Goal: Task Accomplishment & Management: Manage account settings

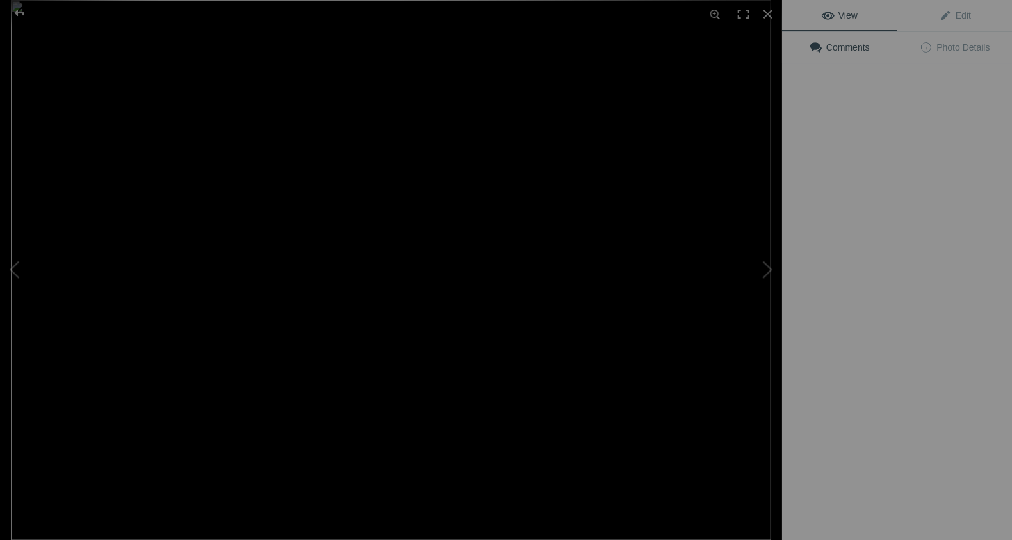
click at [366, 204] on img at bounding box center [391, 270] width 760 height 540
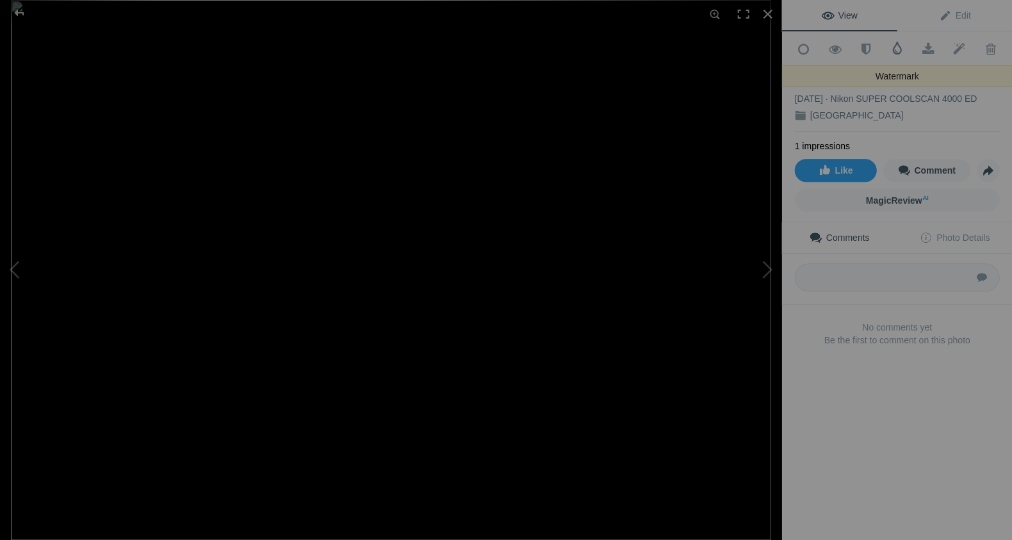
click at [896, 47] on span at bounding box center [896, 48] width 13 height 13
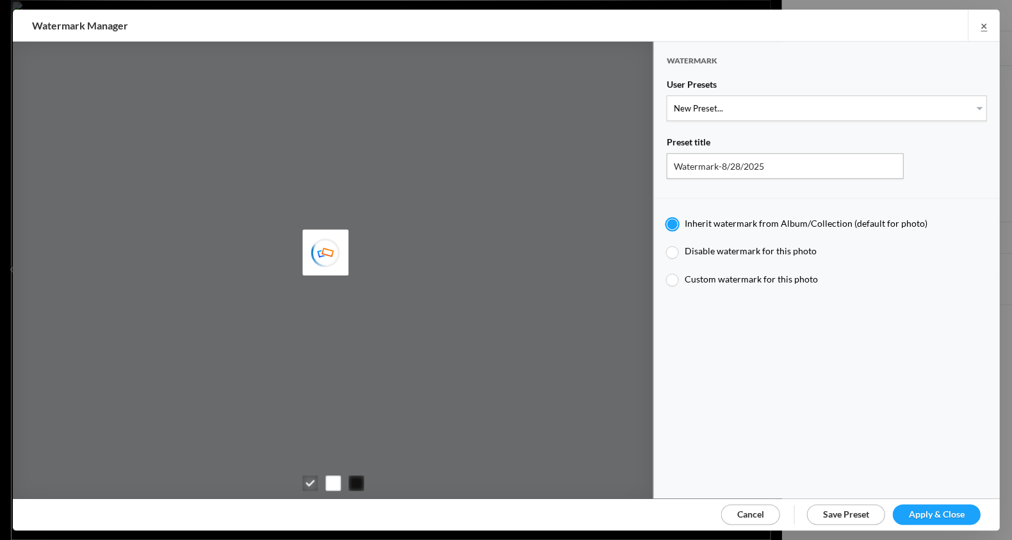
type input "JimLiskovec"
select select "1: Object"
type input "Watermark-7/22/2025"
radio input "false"
radio input "true"
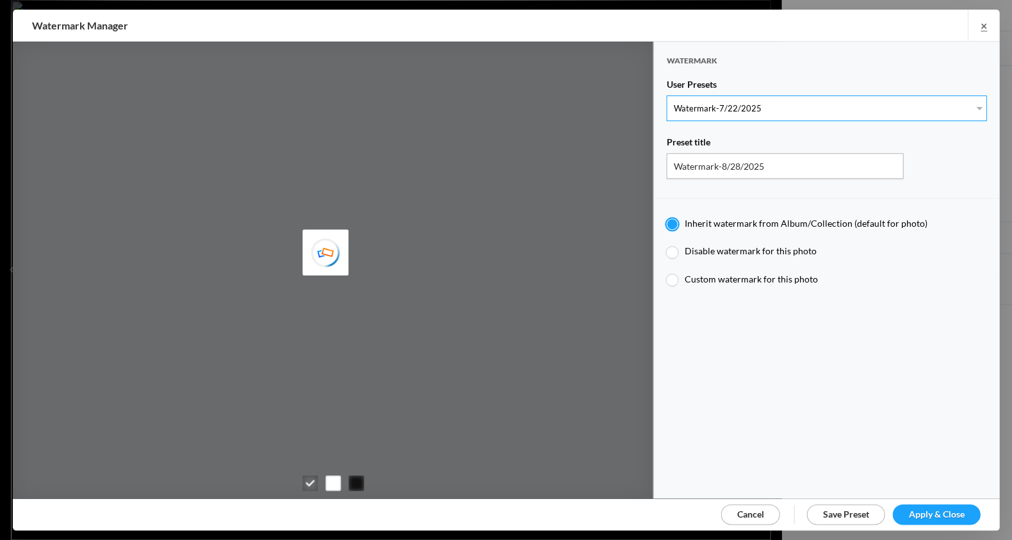
type input "[PERSON_NAME]"
radio input "false"
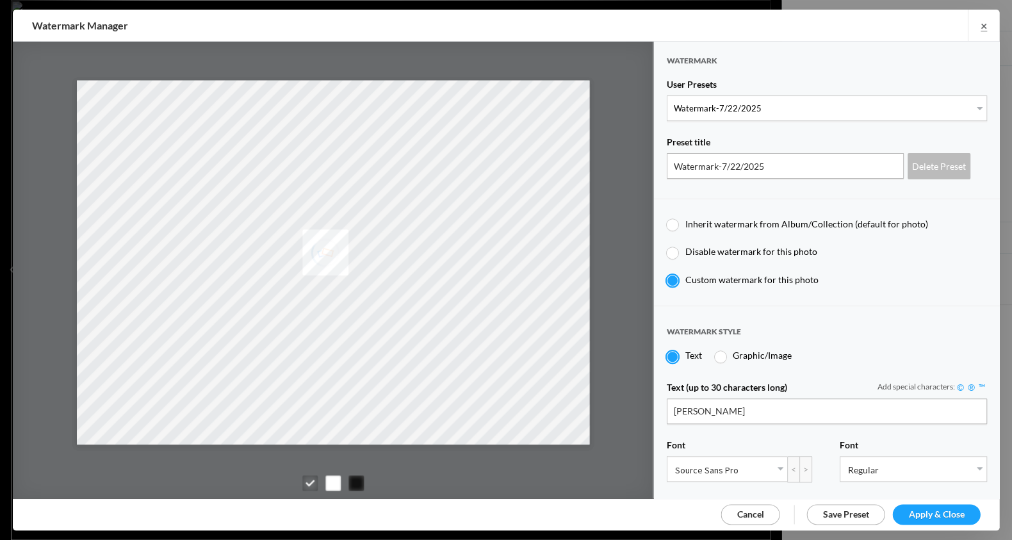
click at [940, 513] on span "Apply & Close" at bounding box center [936, 514] width 56 height 11
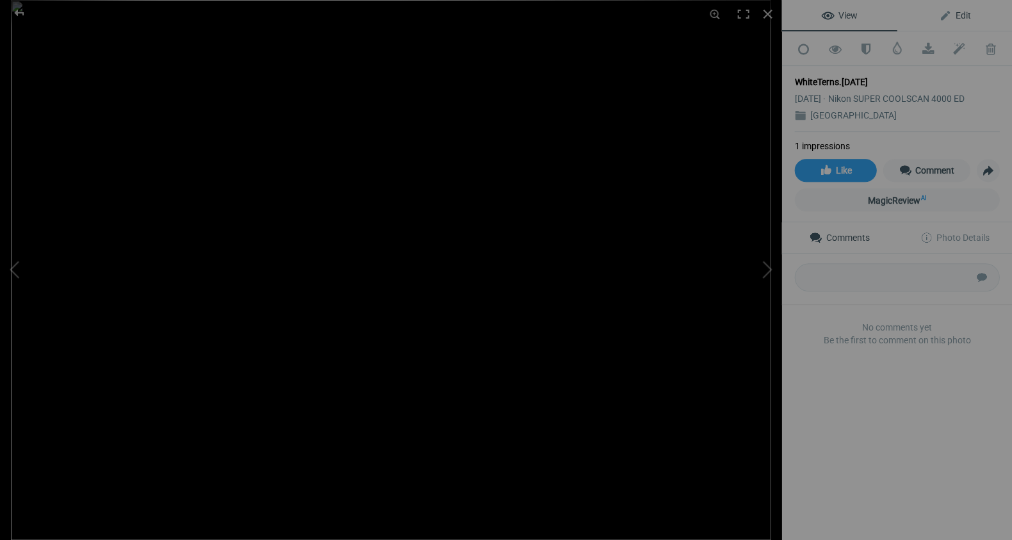
click at [961, 13] on span "Edit" at bounding box center [955, 15] width 32 height 10
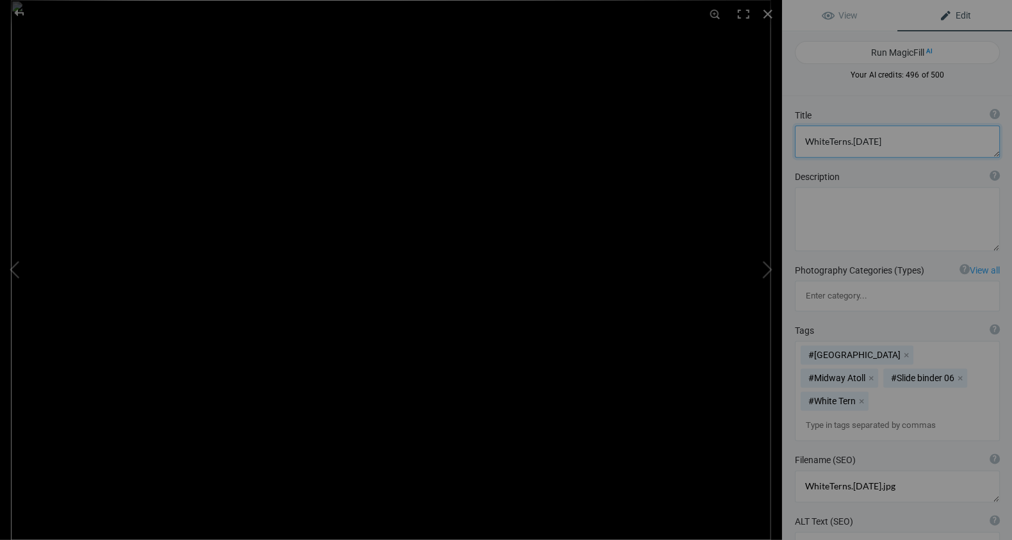
click at [882, 144] on textarea at bounding box center [896, 142] width 205 height 32
drag, startPoint x: 825, startPoint y: 140, endPoint x: 842, endPoint y: 145, distance: 18.0
click at [826, 141] on textarea at bounding box center [896, 142] width 205 height 32
type textarea "White Terns"
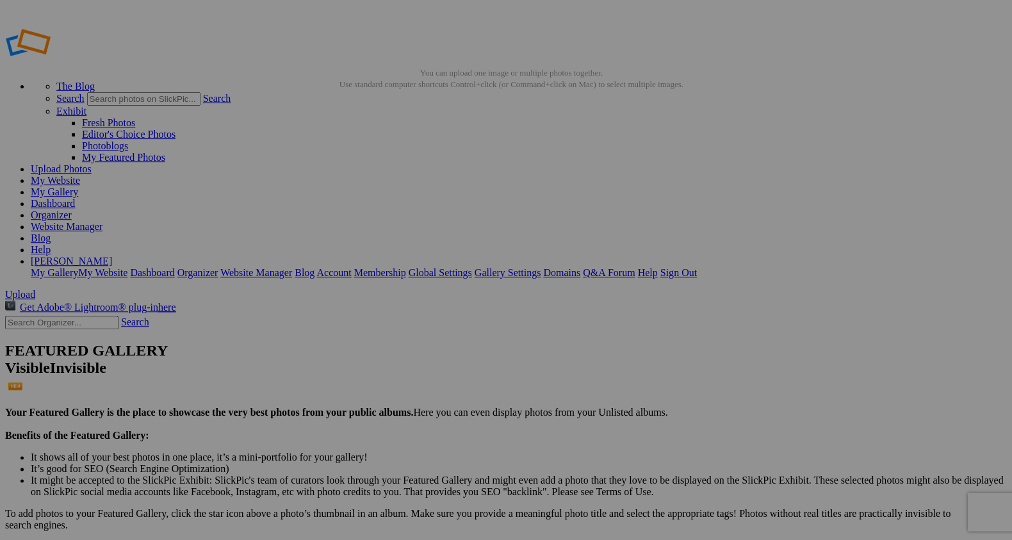
click at [696, 267] on link "Sign Out" at bounding box center [678, 272] width 37 height 11
